Goal: Find specific page/section: Find specific page/section

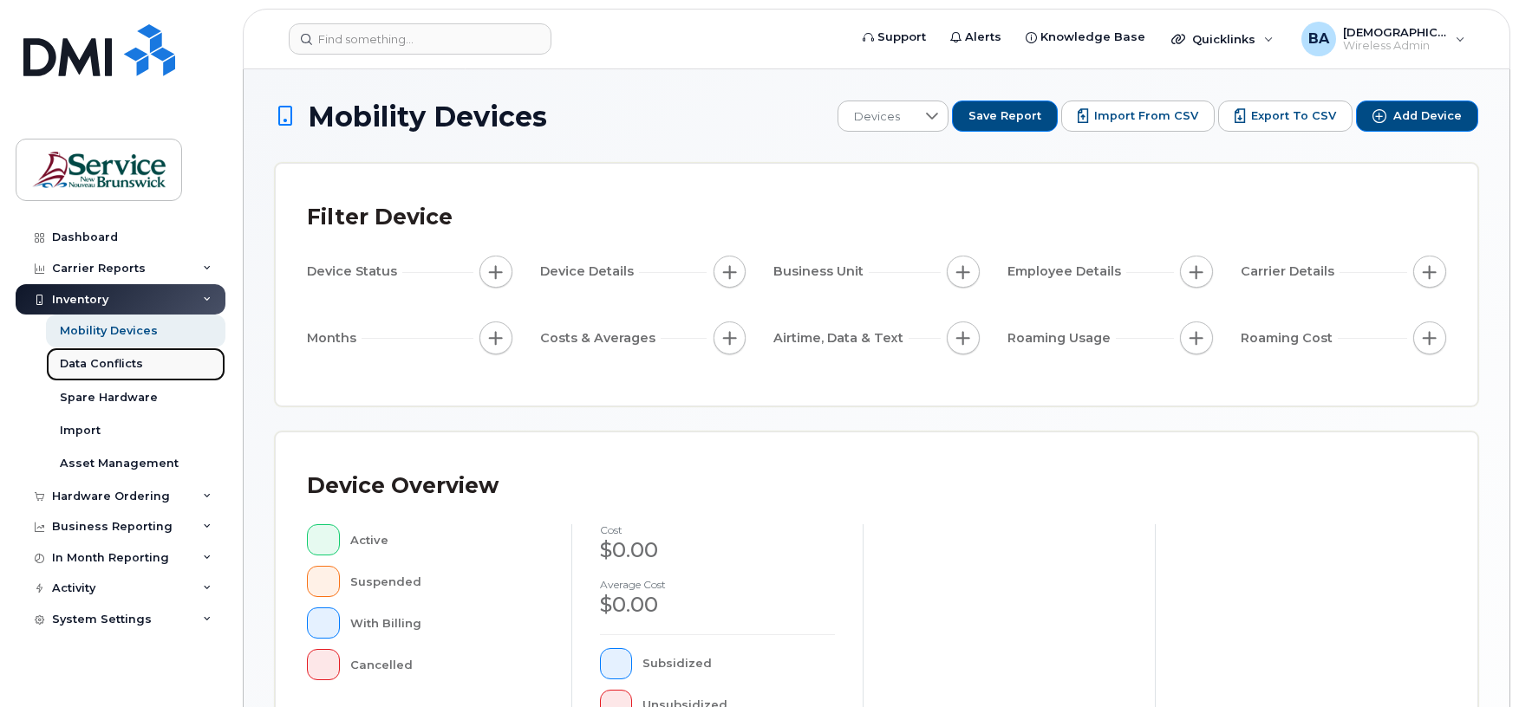
click at [105, 369] on div "Data Conflicts" at bounding box center [101, 364] width 83 height 16
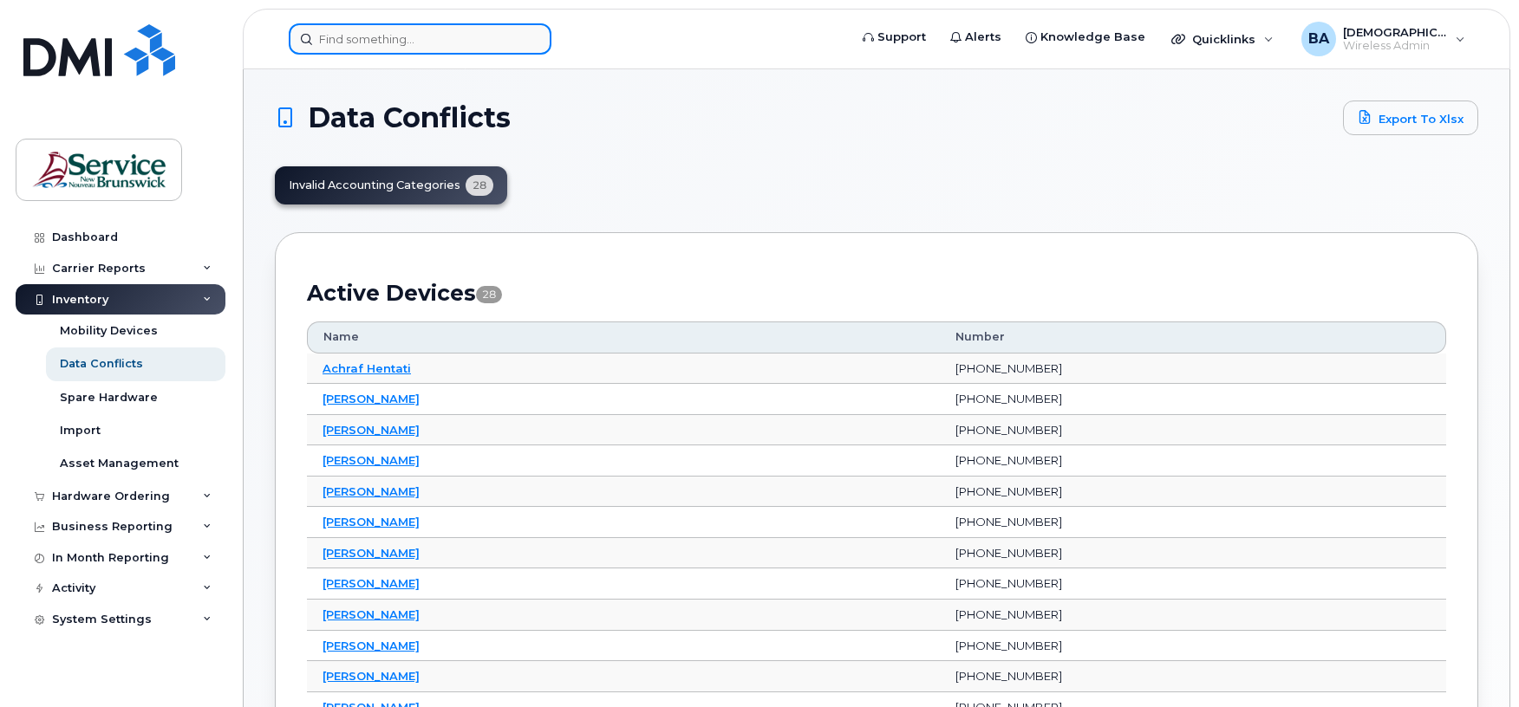
click at [359, 49] on input at bounding box center [420, 38] width 263 height 31
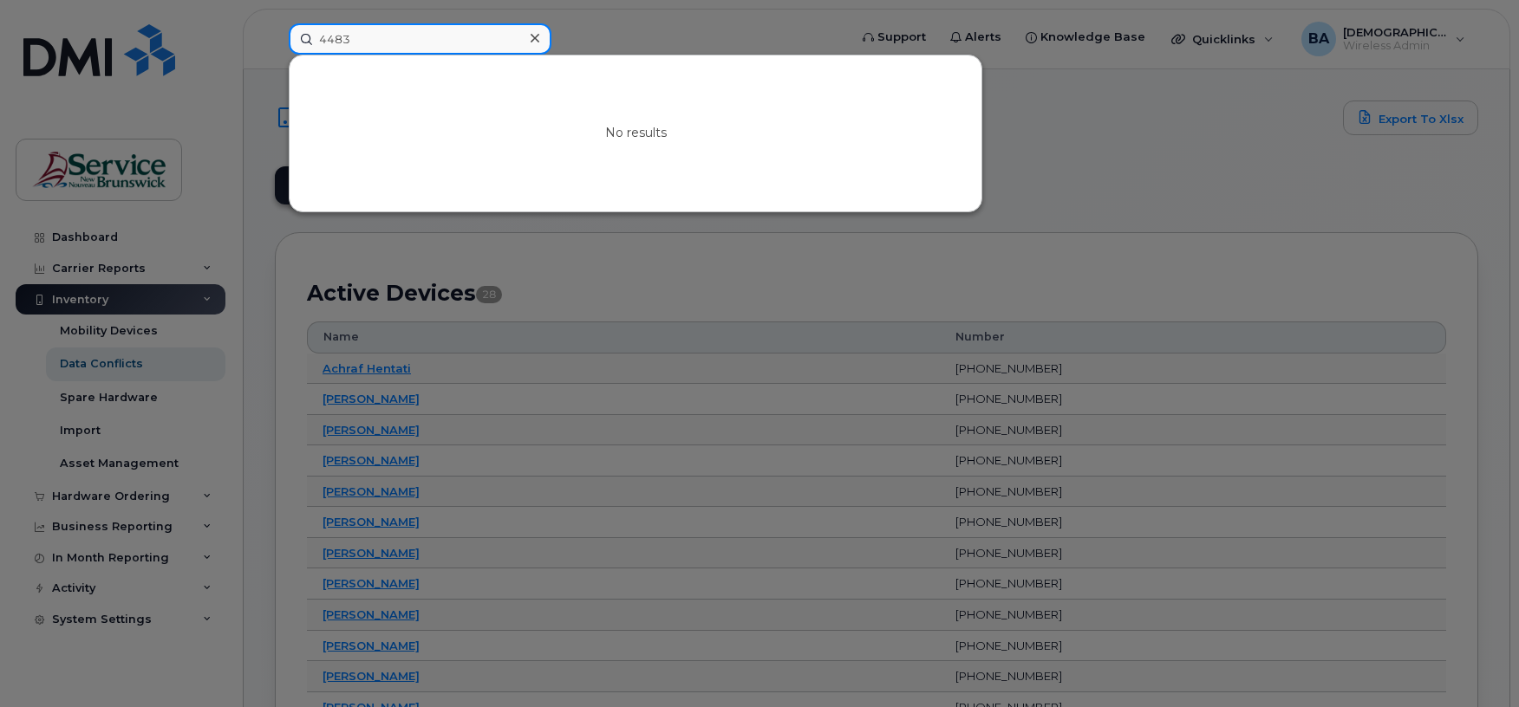
type input "4483"
click at [1052, 97] on div at bounding box center [759, 353] width 1519 height 707
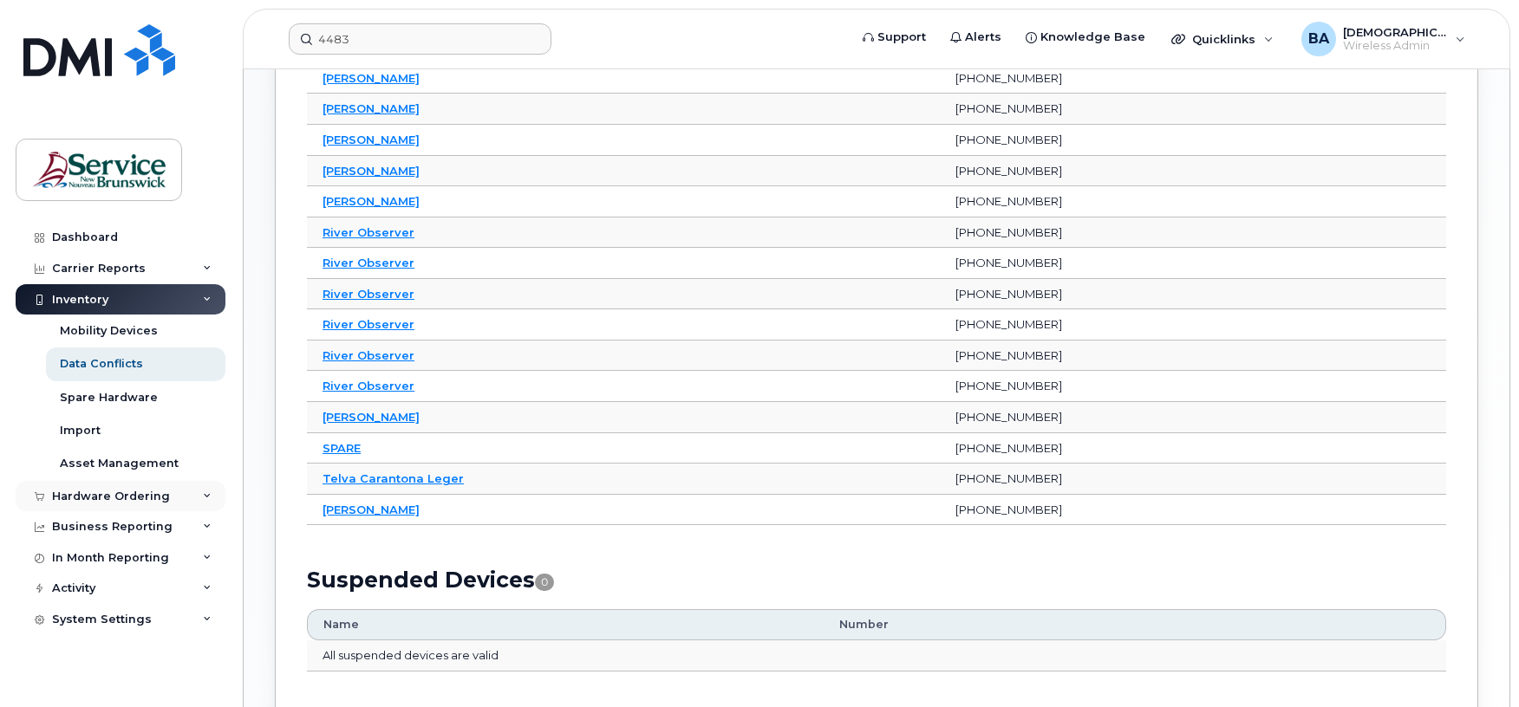
scroll to position [694, 0]
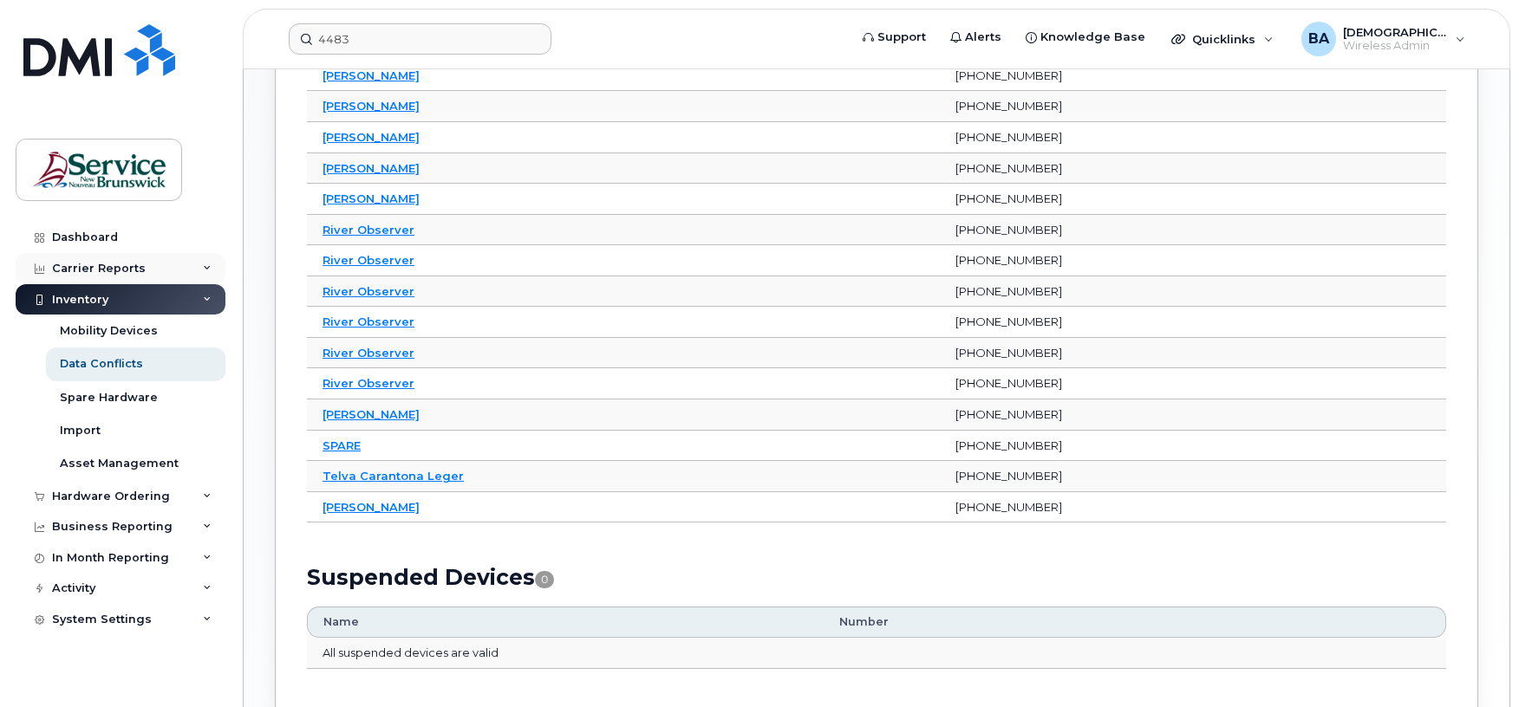
click at [60, 265] on div "Carrier Reports" at bounding box center [99, 269] width 94 height 14
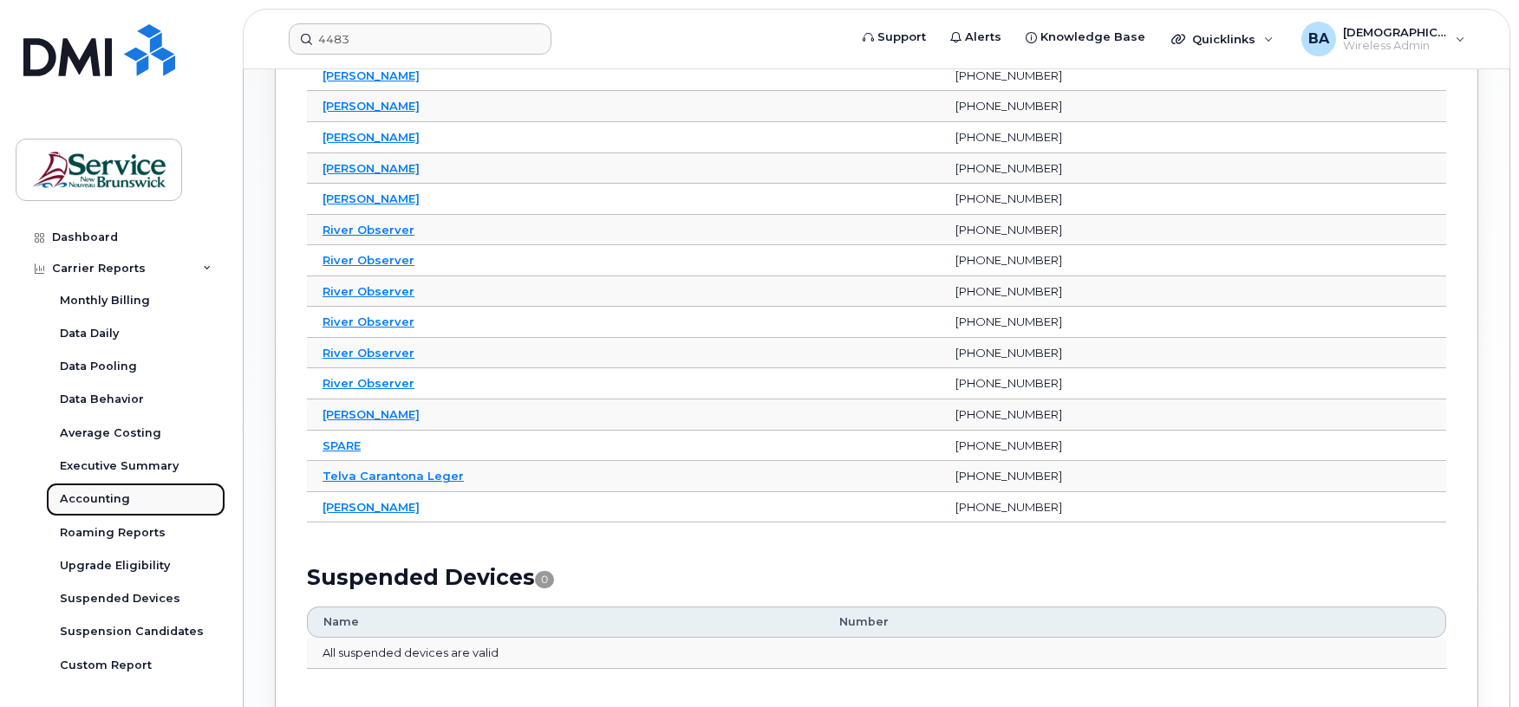
click at [81, 490] on link "Accounting" at bounding box center [135, 499] width 179 height 33
